Goal: Information Seeking & Learning: Compare options

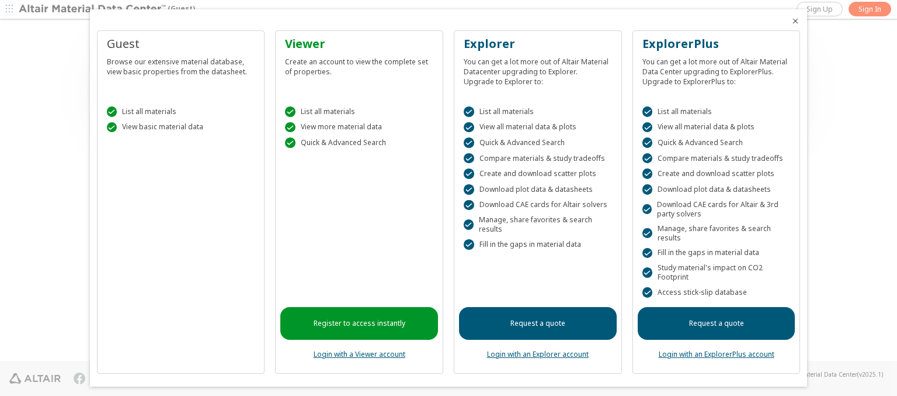
click at [791, 21] on icon "Close" at bounding box center [795, 20] width 9 height 9
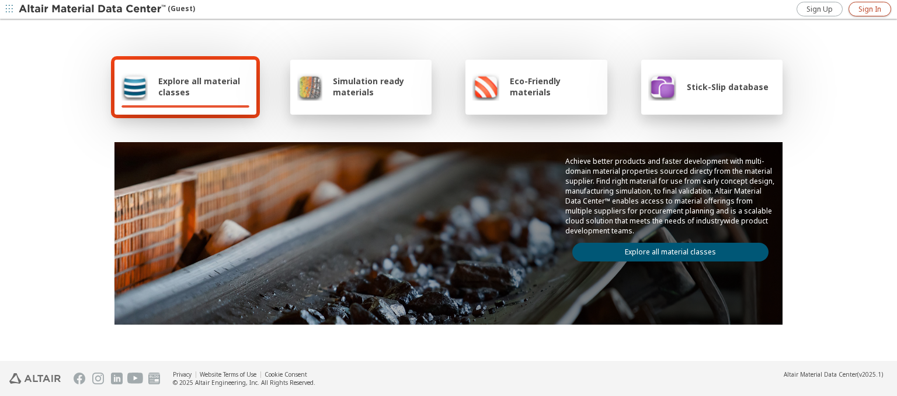
click at [870, 9] on span "Sign In" at bounding box center [870, 9] width 23 height 9
click at [93, 9] on img at bounding box center [93, 10] width 149 height 12
click at [199, 86] on span "Explore all material classes" at bounding box center [203, 86] width 91 height 22
click at [666, 249] on link "Explore all material classes" at bounding box center [671, 251] width 196 height 19
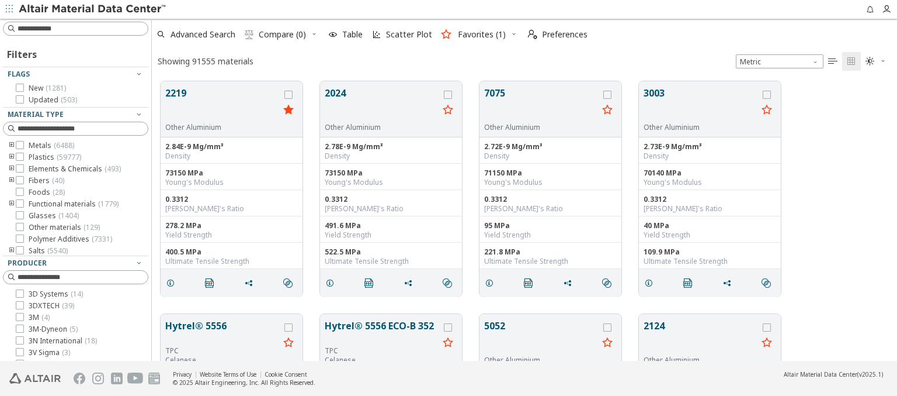
scroll to position [279, 736]
click at [290, 94] on icon "grid" at bounding box center [289, 95] width 8 height 8
click at [449, 94] on icon "grid" at bounding box center [448, 95] width 8 height 8
click at [283, 34] on span "Compare (2)" at bounding box center [282, 34] width 47 height 8
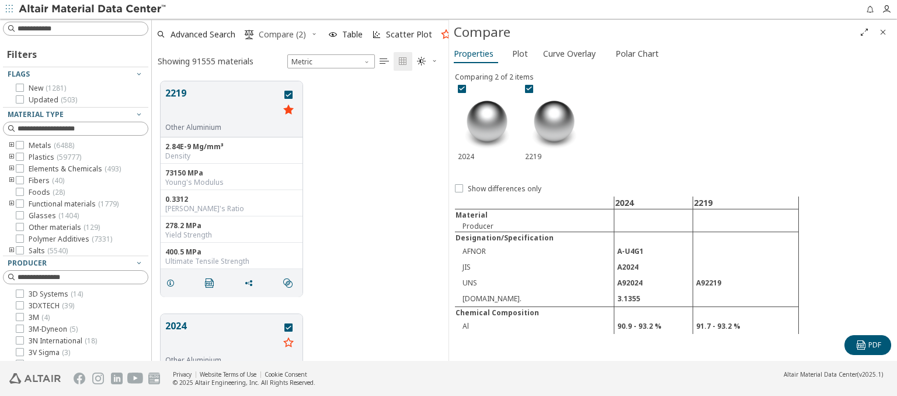
scroll to position [279, 287]
click at [569, 53] on span "Curve Overlay" at bounding box center [569, 53] width 53 height 19
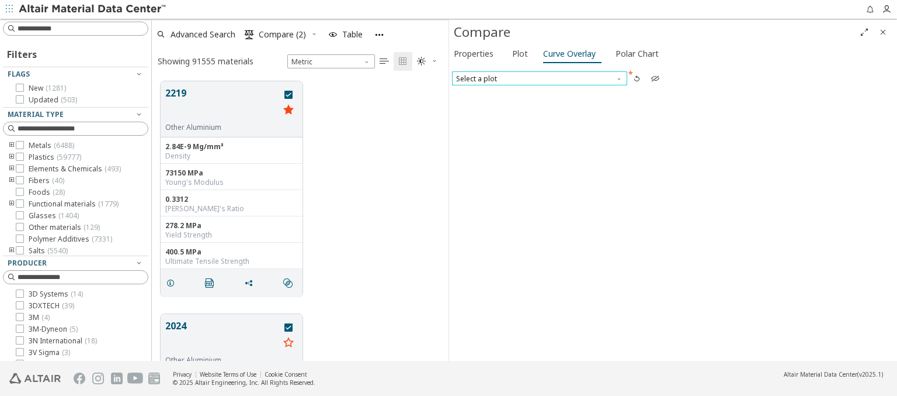
click at [539, 78] on span "Select a plot" at bounding box center [539, 78] width 175 height 14
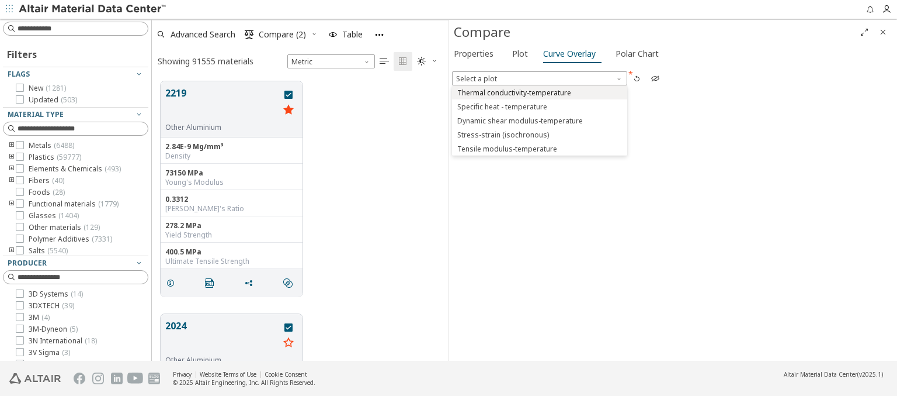
click at [539, 92] on span "Thermal conductivity-temperature" at bounding box center [514, 92] width 114 height 9
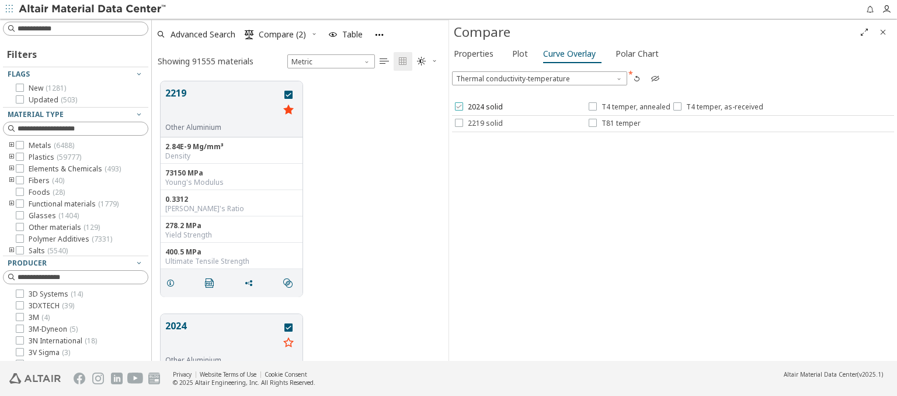
click at [478, 107] on span "2024 solid" at bounding box center [485, 106] width 35 height 9
click at [629, 107] on span "T4 temper, annealed" at bounding box center [636, 106] width 69 height 9
click at [716, 107] on span "T4 temper, as-received" at bounding box center [725, 106] width 77 height 9
click at [478, 123] on span "2219 solid" at bounding box center [485, 123] width 35 height 9
click at [614, 123] on span "T81 temper" at bounding box center [621, 123] width 39 height 9
